Goal: Task Accomplishment & Management: Manage account settings

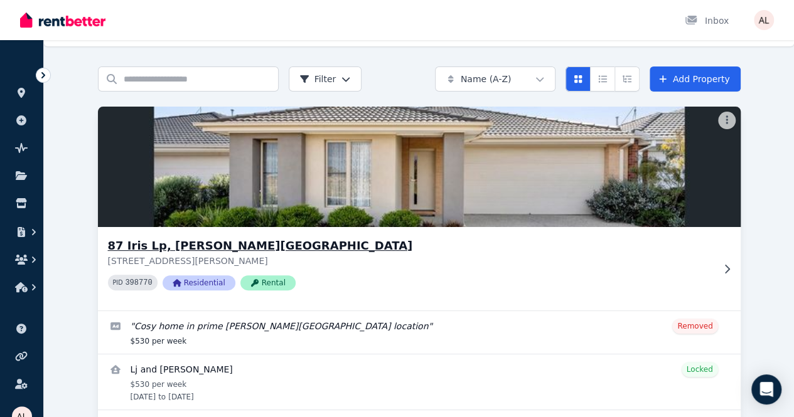
scroll to position [63, 0]
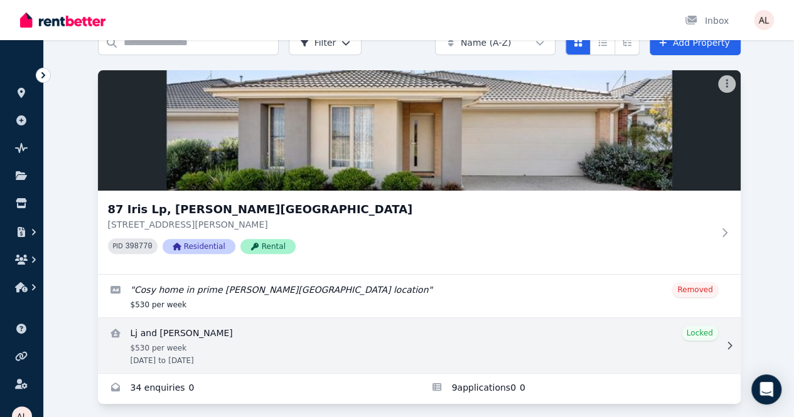
click at [115, 348] on link "View details for Lj and Brenton Wilson" at bounding box center [419, 345] width 642 height 55
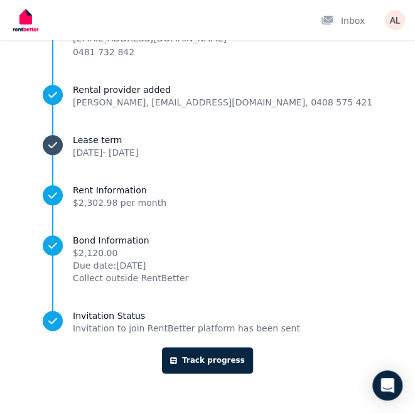
scroll to position [101, 0]
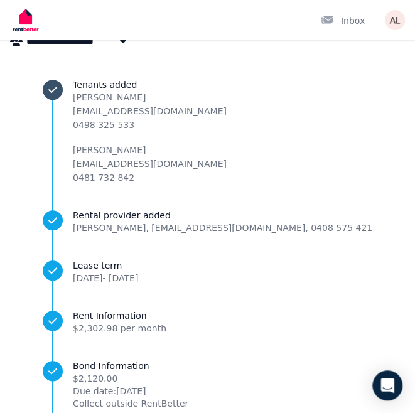
click at [139, 80] on span "Tenants added" at bounding box center [150, 84] width 154 height 13
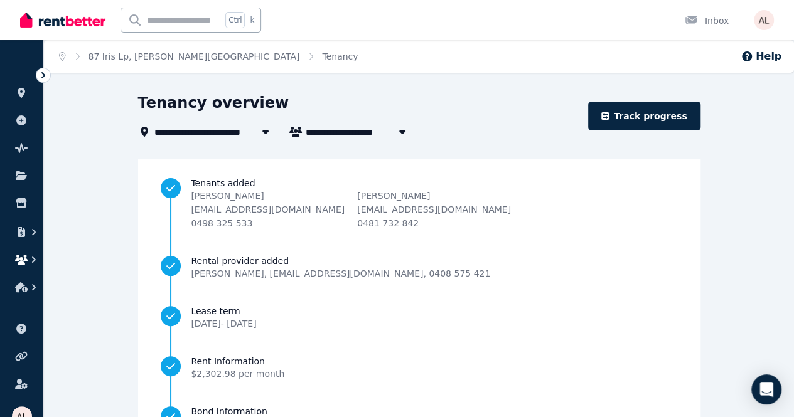
click at [11, 249] on button "button" at bounding box center [21, 259] width 23 height 23
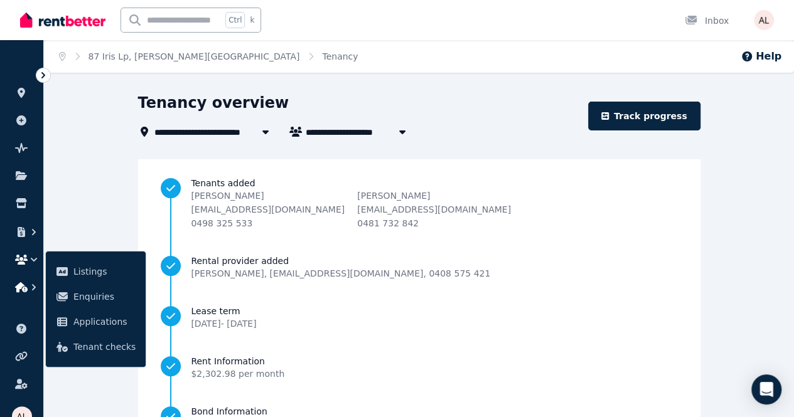
click at [19, 280] on button "button" at bounding box center [21, 287] width 23 height 23
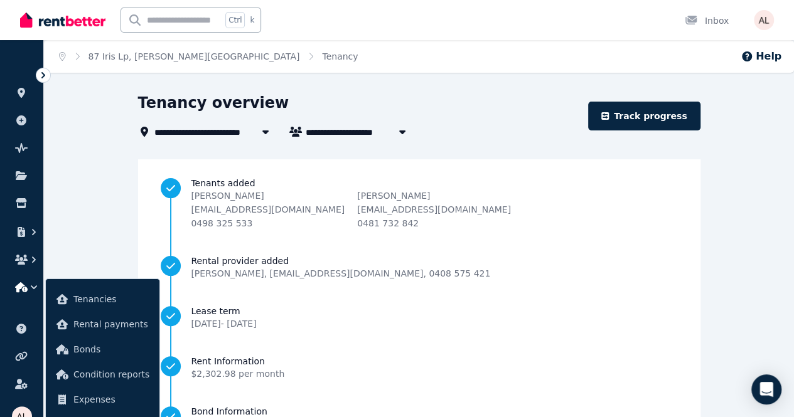
click at [94, 222] on div "**********" at bounding box center [419, 340] width 750 height 494
click at [27, 178] on icon at bounding box center [21, 176] width 13 height 10
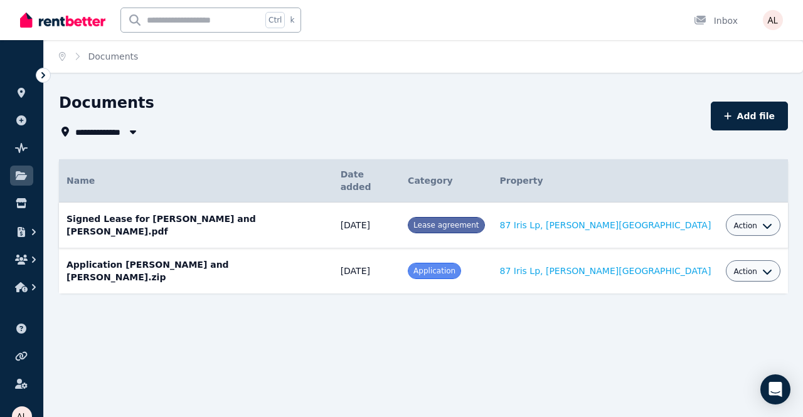
click at [762, 221] on icon "button" at bounding box center [767, 226] width 10 height 10
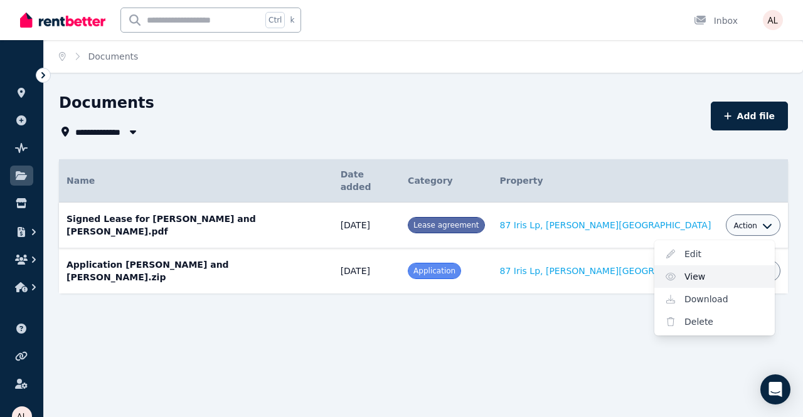
click at [690, 265] on link "View" at bounding box center [714, 276] width 120 height 23
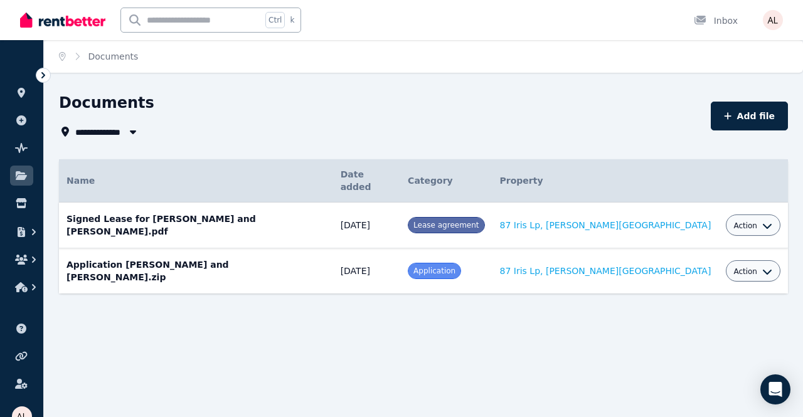
click at [752, 260] on div "Action" at bounding box center [753, 270] width 55 height 21
click at [762, 267] on icon "button" at bounding box center [767, 272] width 10 height 10
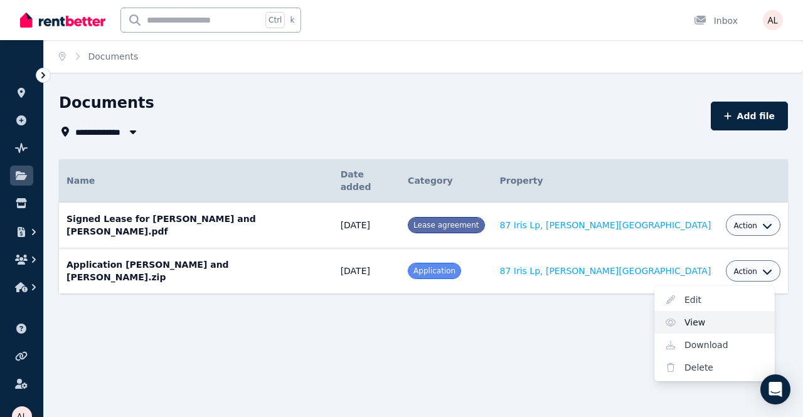
click at [675, 311] on link "View" at bounding box center [714, 322] width 120 height 23
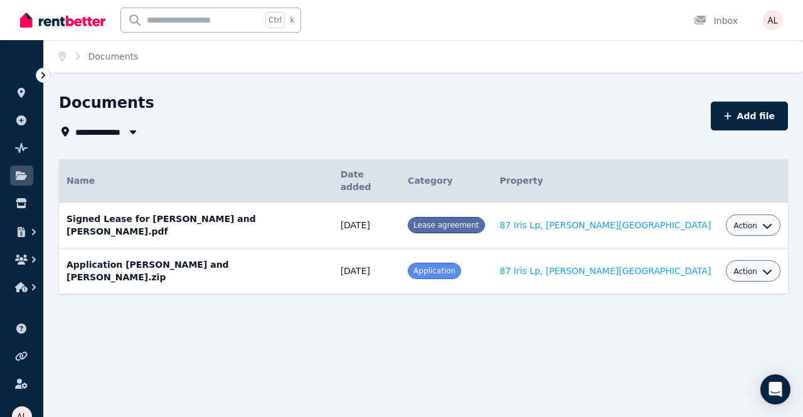
click at [402, 157] on div "**********" at bounding box center [423, 204] width 729 height 223
click at [762, 267] on icon "button" at bounding box center [767, 272] width 10 height 10
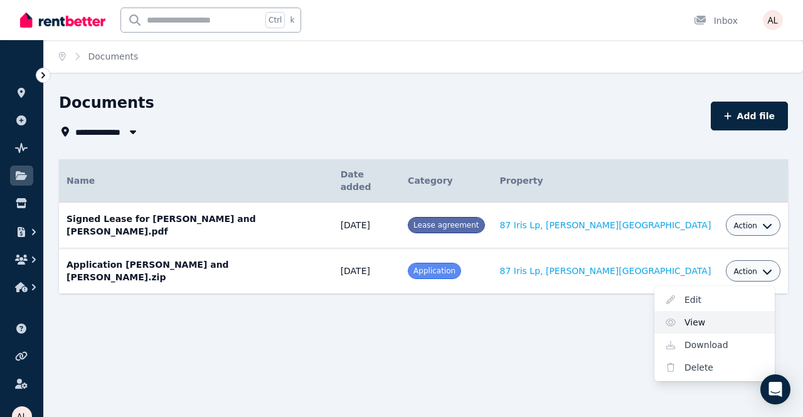
click at [693, 311] on link "View" at bounding box center [714, 322] width 120 height 23
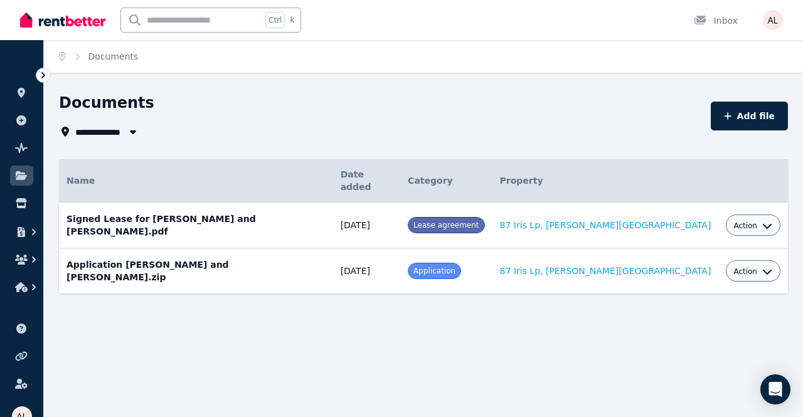
click at [762, 267] on icon "button" at bounding box center [767, 272] width 10 height 10
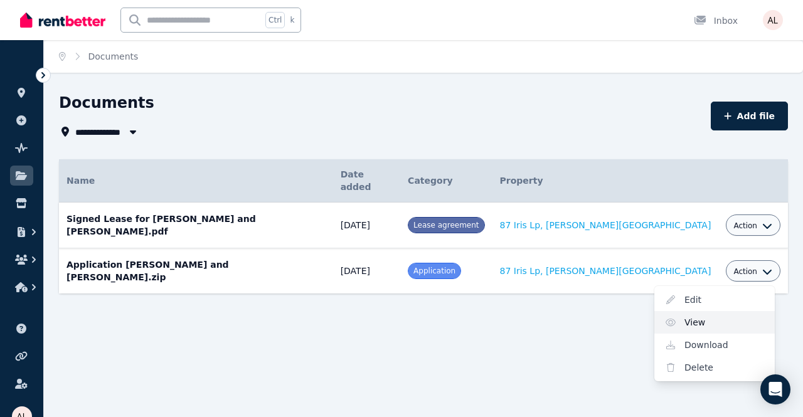
click at [732, 311] on link "View" at bounding box center [714, 322] width 120 height 23
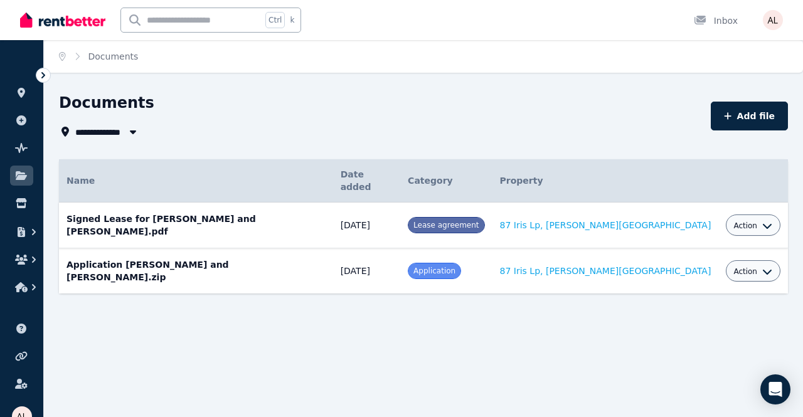
click at [513, 326] on div "**********" at bounding box center [401, 208] width 803 height 417
click at [758, 260] on div "Action" at bounding box center [753, 270] width 55 height 21
click at [762, 267] on icon "button" at bounding box center [767, 272] width 10 height 10
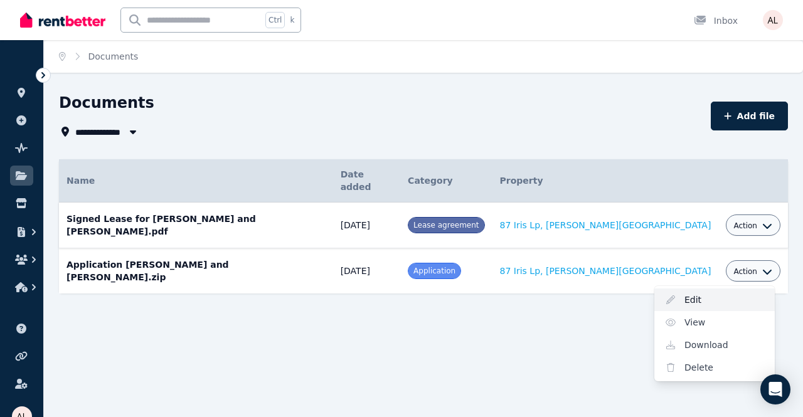
click at [672, 289] on link "Edit" at bounding box center [714, 300] width 120 height 23
select select "**********"
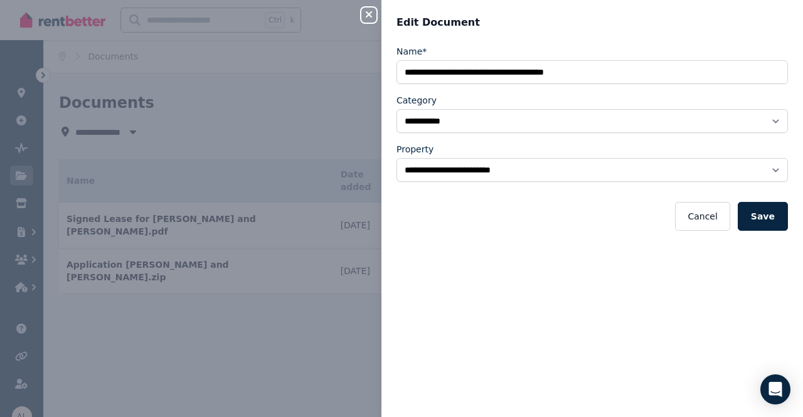
click at [179, 326] on div "**********" at bounding box center [401, 208] width 803 height 417
select select "*****"
select select
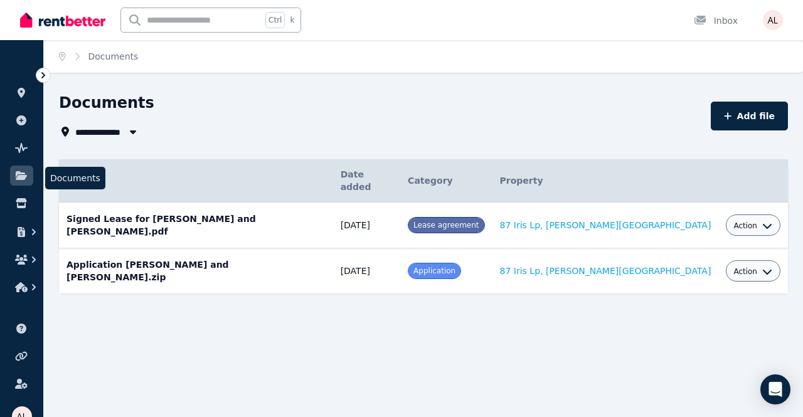
click at [18, 188] on li "Documents" at bounding box center [21, 178] width 23 height 25
click at [19, 262] on icon "button" at bounding box center [21, 260] width 13 height 10
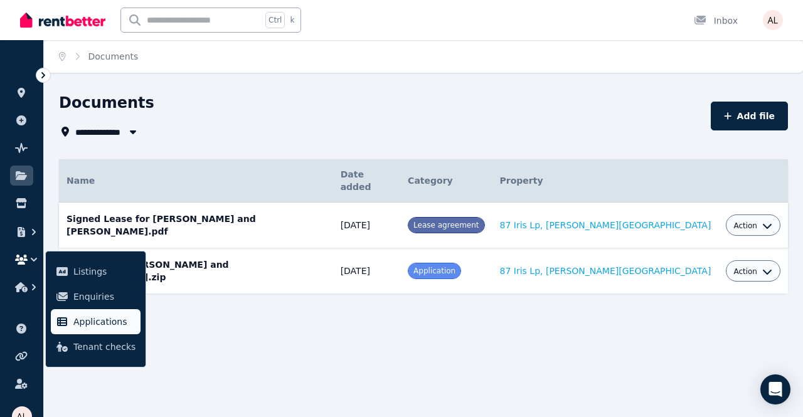
click at [90, 319] on span "Applications" at bounding box center [104, 321] width 62 height 15
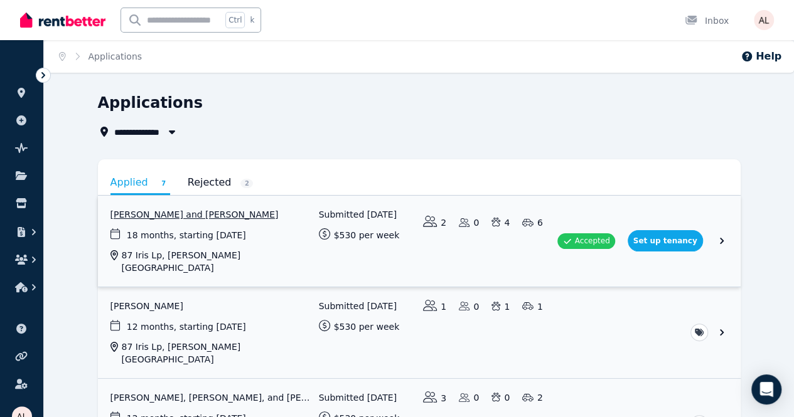
click at [115, 216] on link "View application: Lj Wilson and Brenton Wilson" at bounding box center [419, 241] width 642 height 91
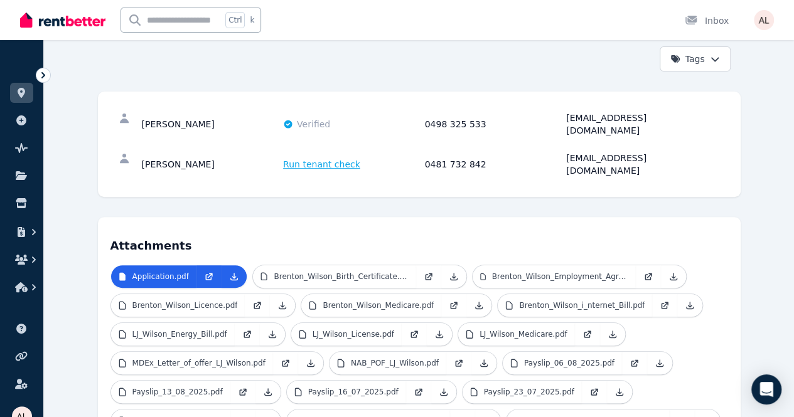
scroll to position [188, 0]
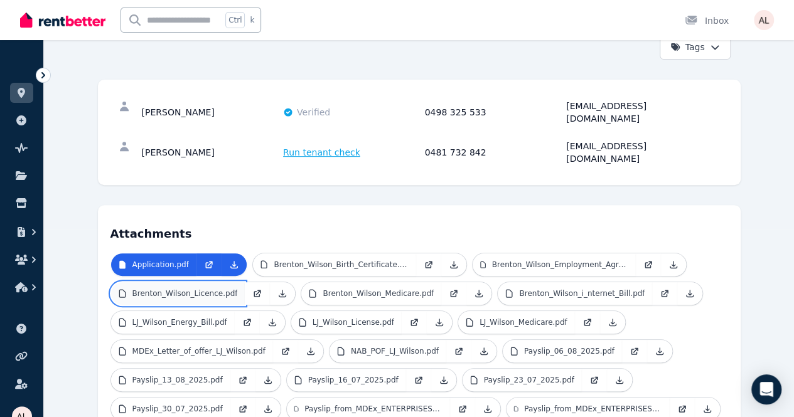
click at [123, 282] on link "Brenton_Wilson_Licence.pdf" at bounding box center [178, 293] width 134 height 23
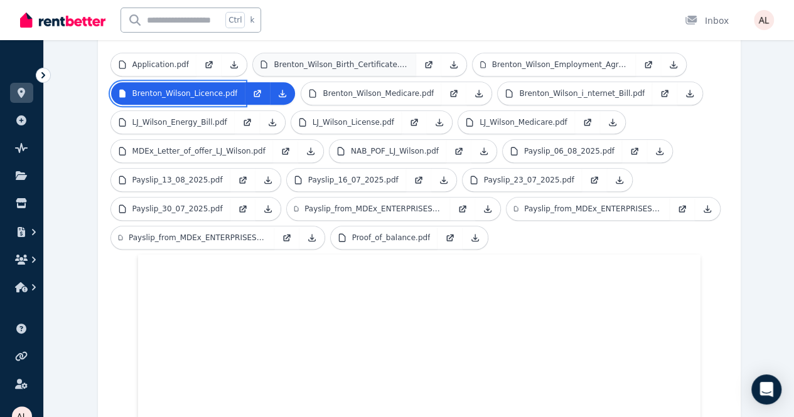
scroll to position [251, 0]
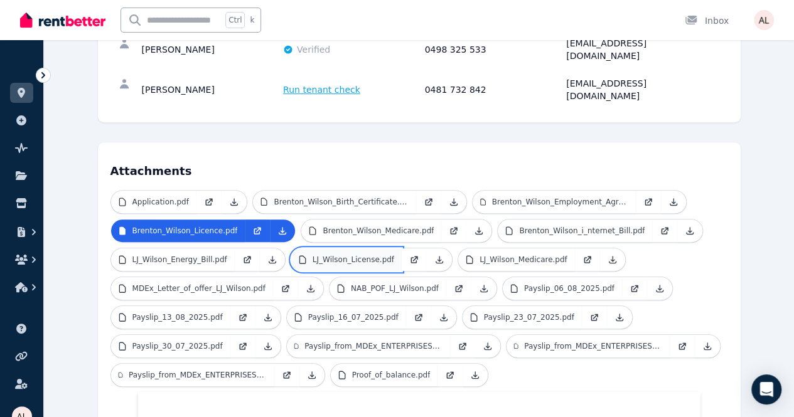
click at [291, 248] on link "LJ_Wilson_License.pdf" at bounding box center [346, 259] width 110 height 23
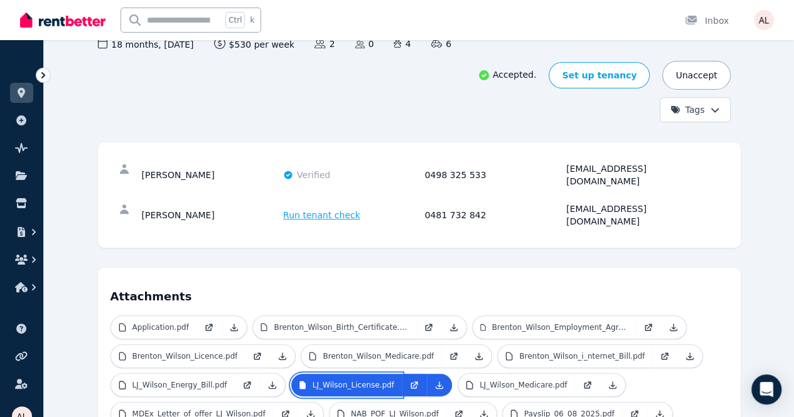
scroll to position [0, 0]
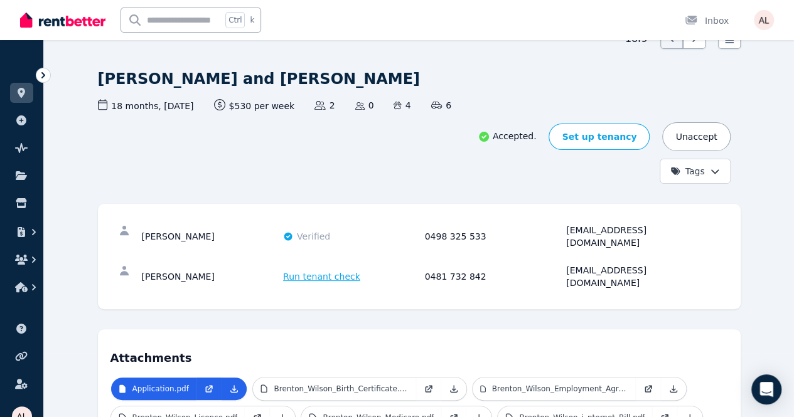
scroll to position [63, 0]
